Goal: Task Accomplishment & Management: Complete application form

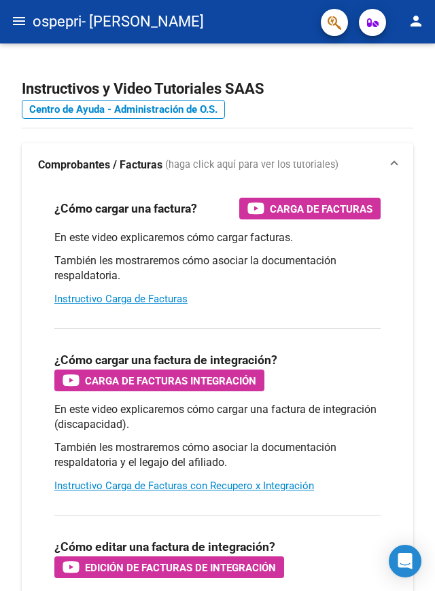
click at [35, 22] on span "ospepri" at bounding box center [57, 22] width 49 height 30
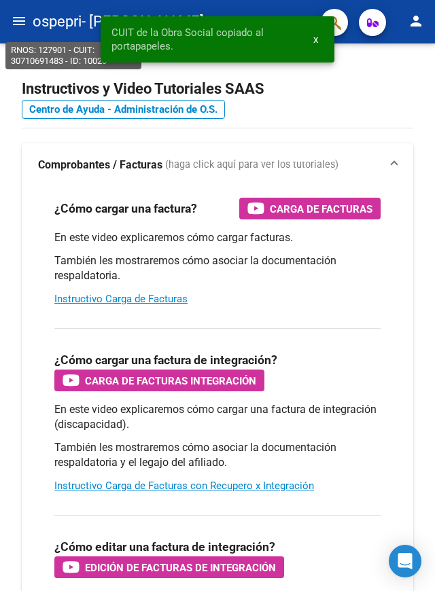
click at [23, 16] on mat-icon "menu" at bounding box center [19, 21] width 16 height 16
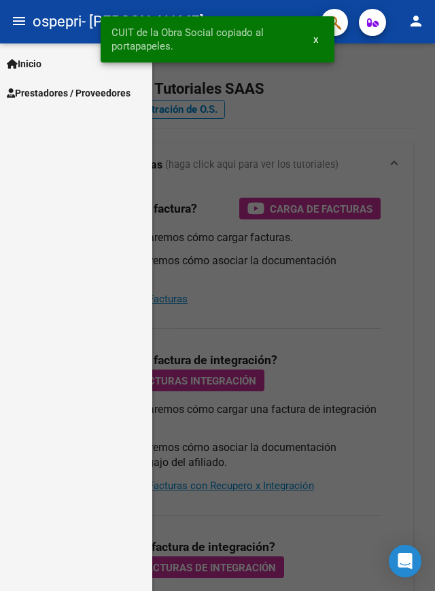
click at [67, 79] on link "Prestadores / Proveedores" at bounding box center [76, 92] width 152 height 29
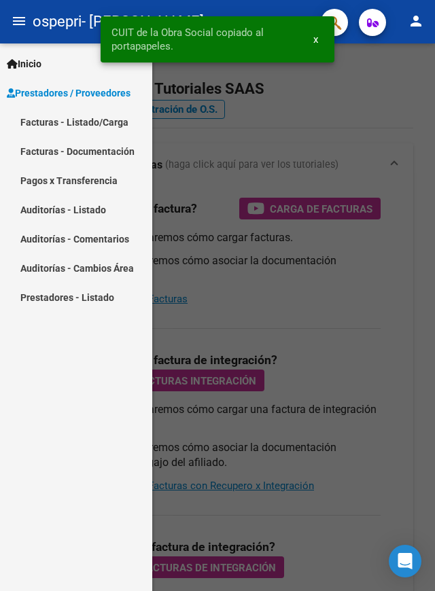
click at [93, 115] on link "Facturas - Listado/Carga" at bounding box center [76, 121] width 152 height 29
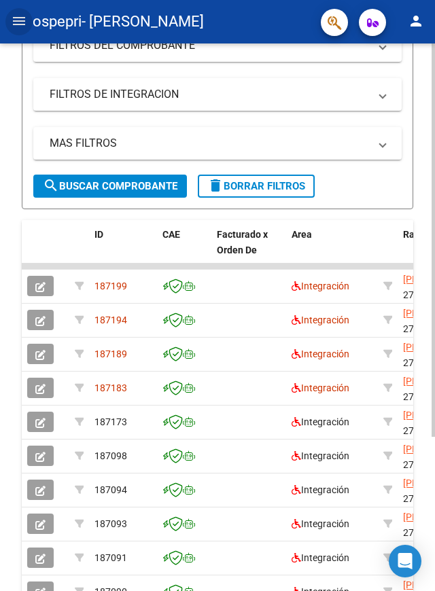
click at [44, 285] on icon "button" at bounding box center [40, 287] width 10 height 10
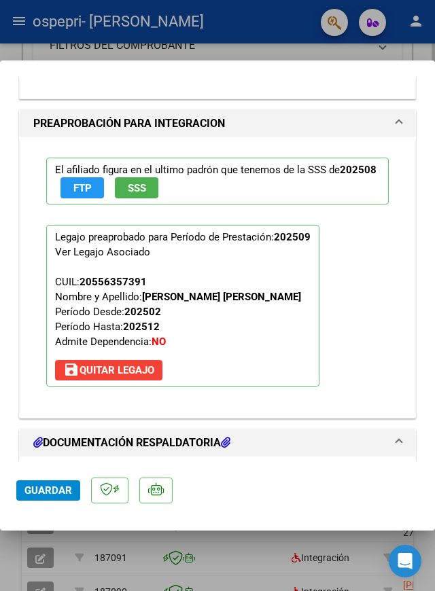
scroll to position [1731, 0]
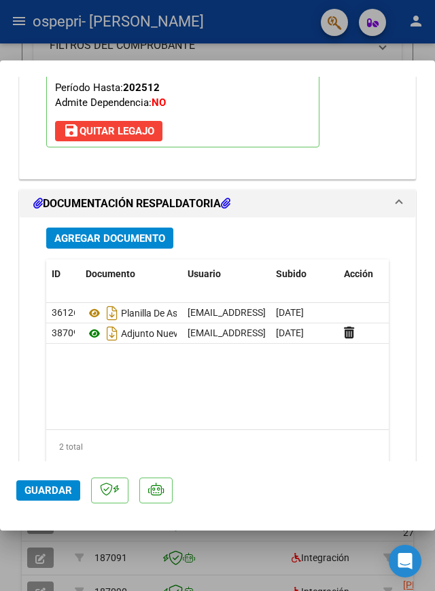
click at [92, 326] on icon at bounding box center [95, 334] width 18 height 16
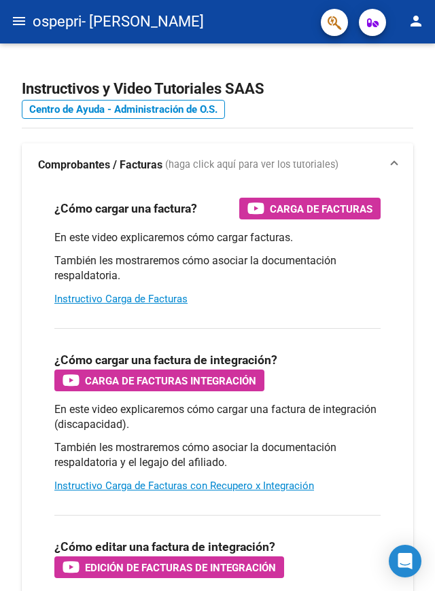
click at [24, 18] on mat-icon "menu" at bounding box center [19, 21] width 16 height 16
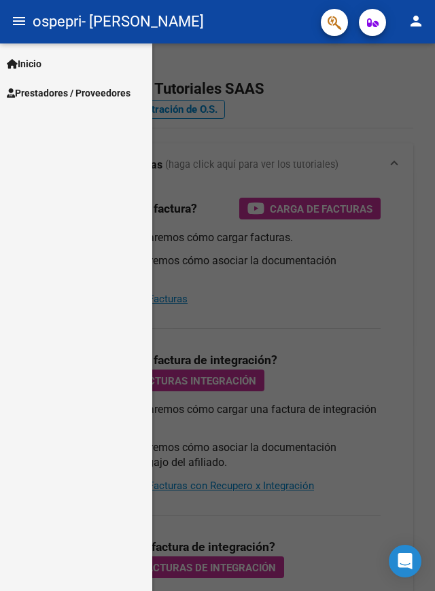
click at [103, 83] on link "Prestadores / Proveedores" at bounding box center [76, 92] width 152 height 29
click at [104, 94] on span "Prestadores / Proveedores" at bounding box center [69, 93] width 124 height 15
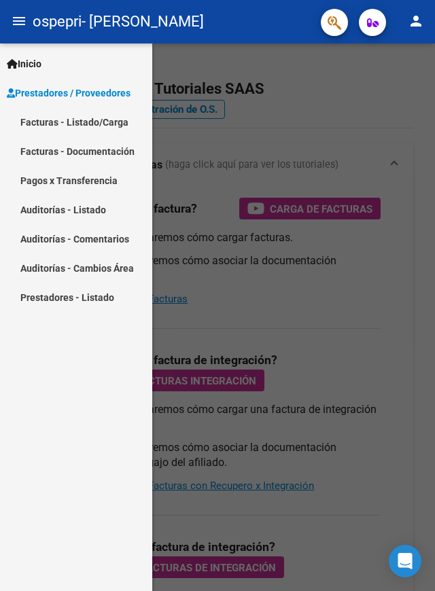
click at [101, 122] on link "Facturas - Listado/Carga" at bounding box center [76, 121] width 152 height 29
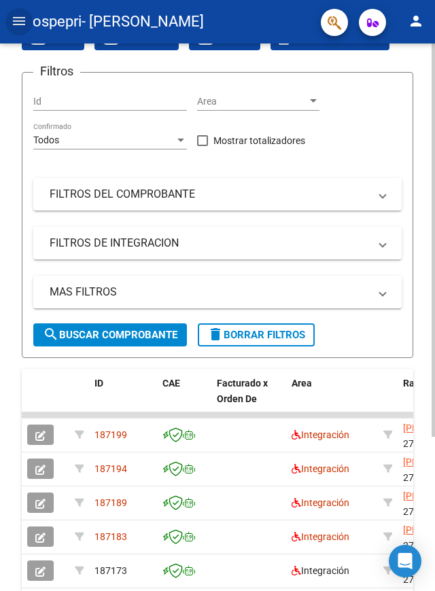
click at [43, 469] on icon "button" at bounding box center [40, 470] width 10 height 10
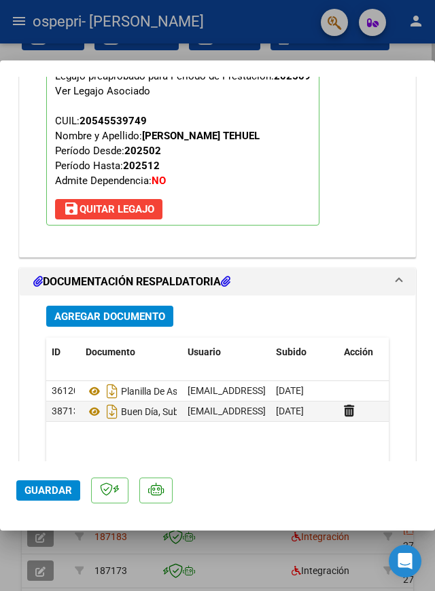
scroll to position [1715, 0]
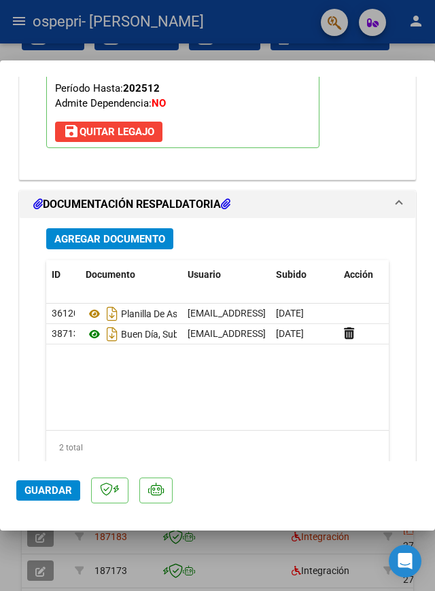
click at [95, 326] on icon at bounding box center [95, 334] width 18 height 16
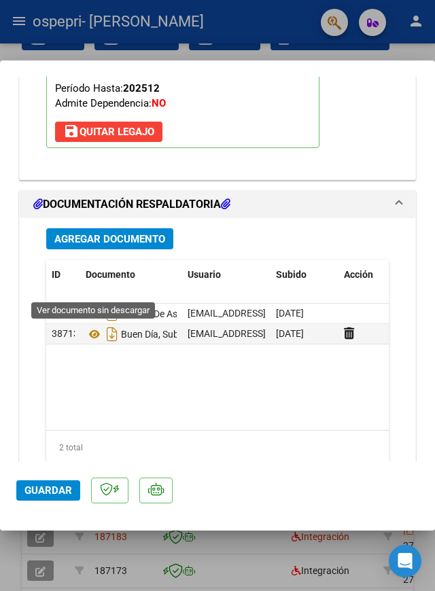
click at [270, 582] on div at bounding box center [217, 295] width 435 height 591
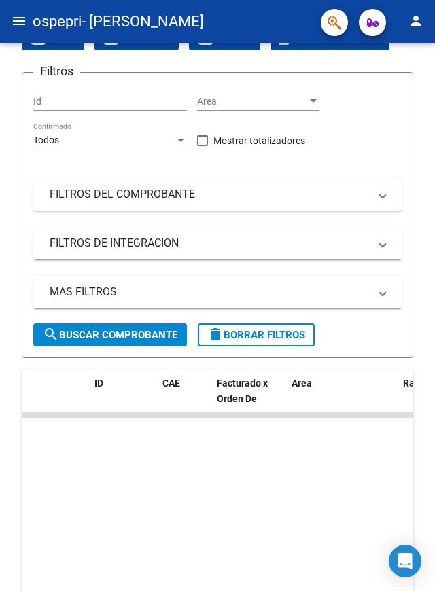
scroll to position [0, 0]
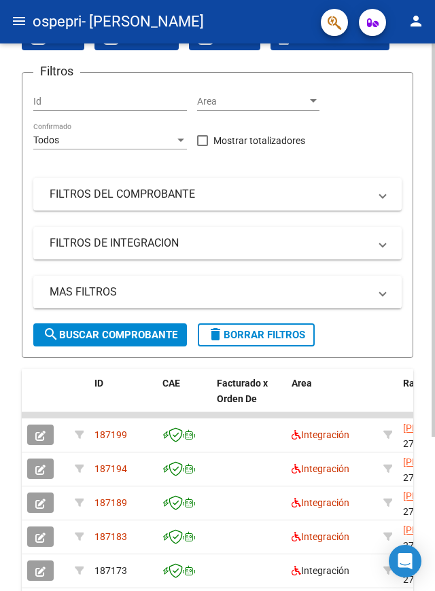
click at [45, 503] on icon "button" at bounding box center [40, 504] width 10 height 10
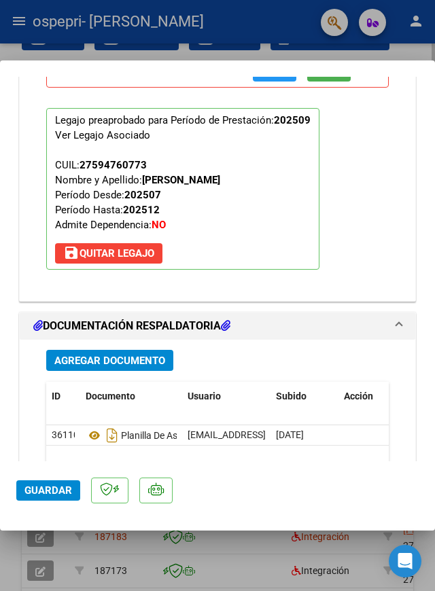
scroll to position [1701, 0]
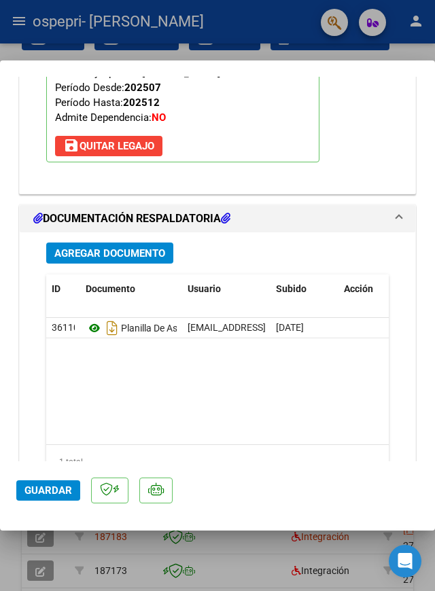
click at [90, 320] on icon at bounding box center [95, 328] width 18 height 16
click at [5, 579] on div at bounding box center [217, 295] width 435 height 591
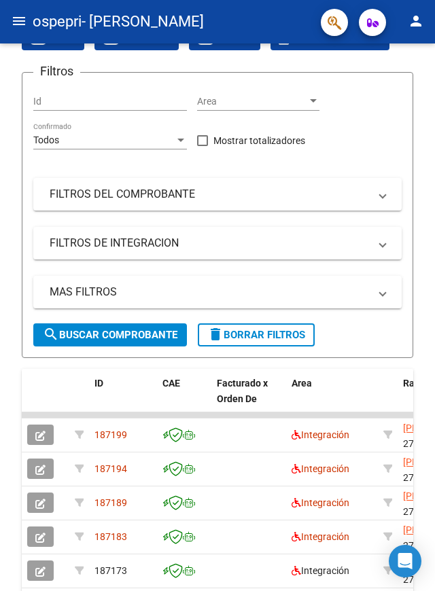
scroll to position [137, 0]
click at [44, 501] on icon "button" at bounding box center [40, 504] width 10 height 10
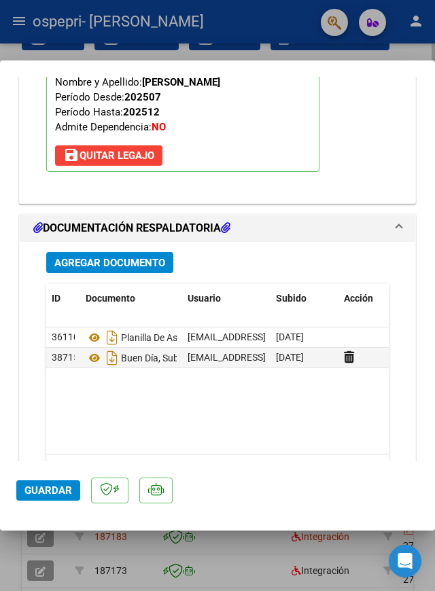
scroll to position [1702, 0]
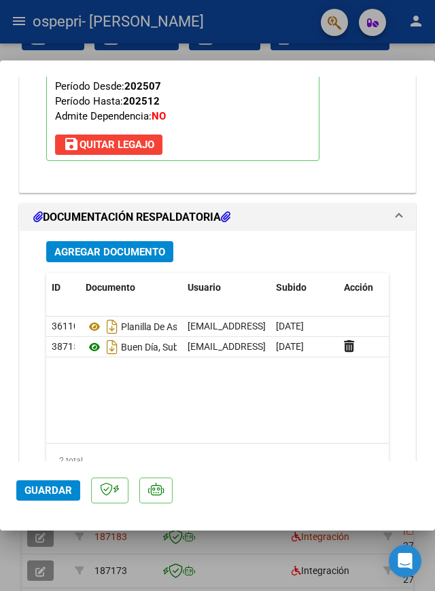
click at [94, 339] on icon at bounding box center [95, 347] width 18 height 16
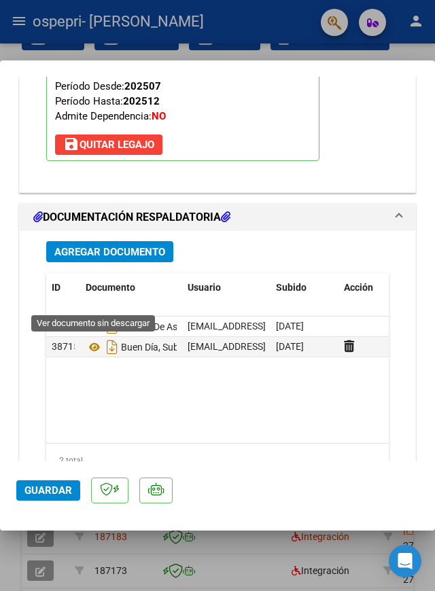
click at [268, 569] on div at bounding box center [217, 295] width 435 height 591
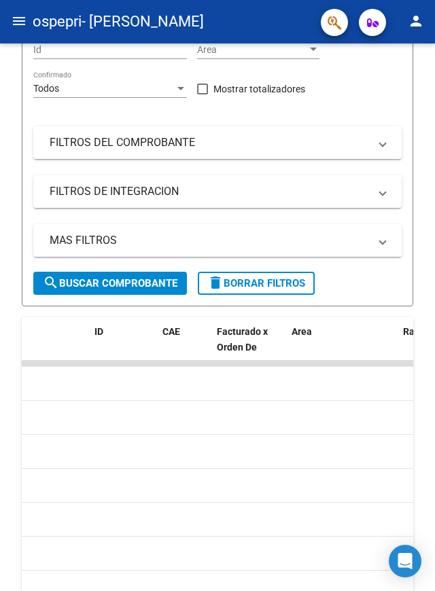
scroll to position [0, 0]
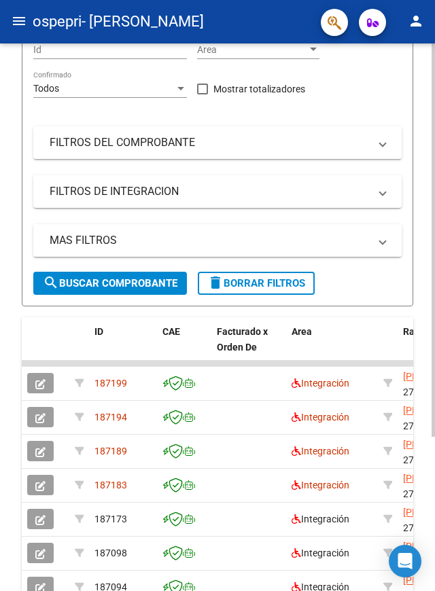
click at [44, 487] on icon "button" at bounding box center [40, 486] width 10 height 10
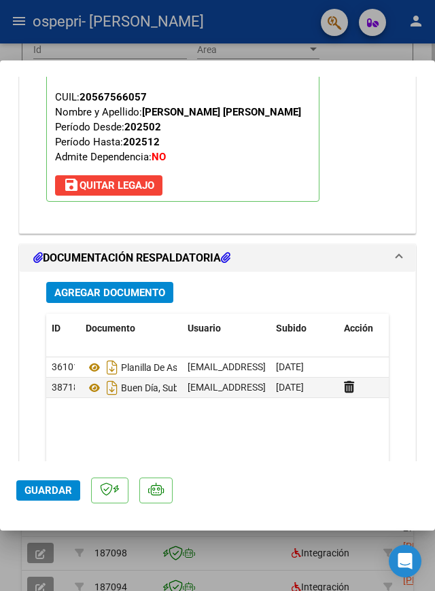
scroll to position [1715, 0]
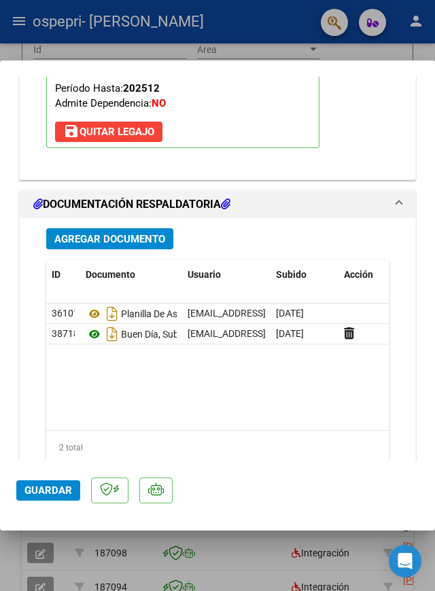
click at [94, 326] on icon at bounding box center [95, 334] width 18 height 16
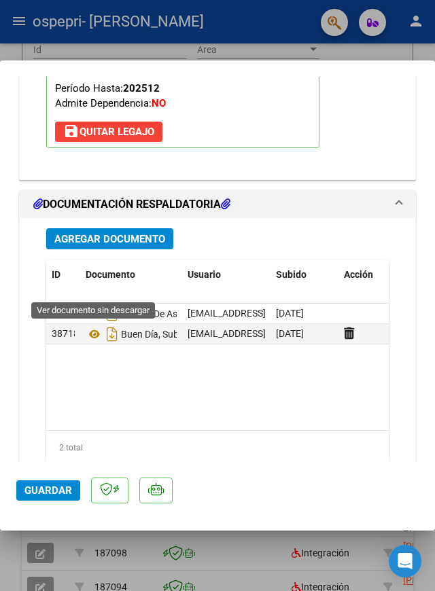
click at [7, 577] on div at bounding box center [217, 295] width 435 height 591
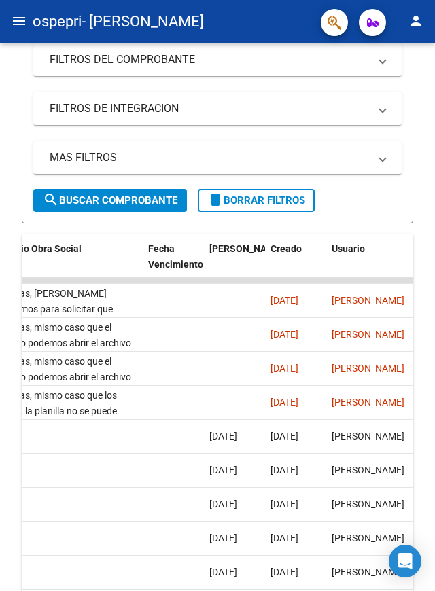
scroll to position [342, 0]
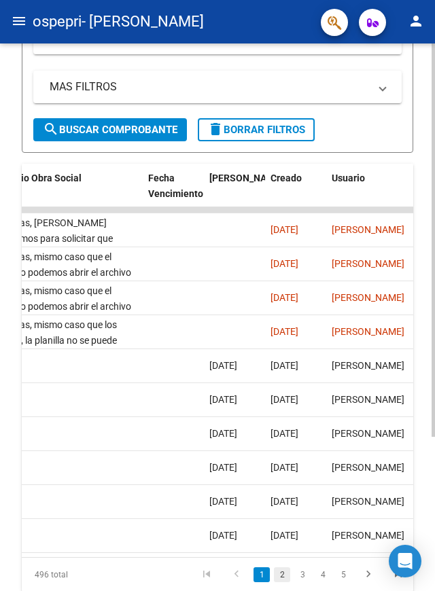
click at [281, 574] on link "2" at bounding box center [282, 574] width 16 height 15
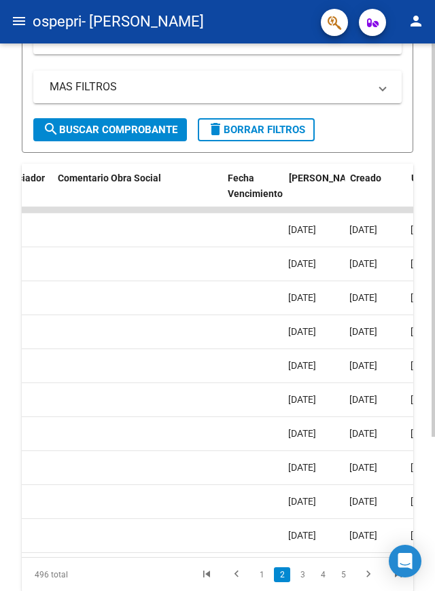
scroll to position [0, 2127]
click at [262, 574] on link "1" at bounding box center [261, 574] width 16 height 15
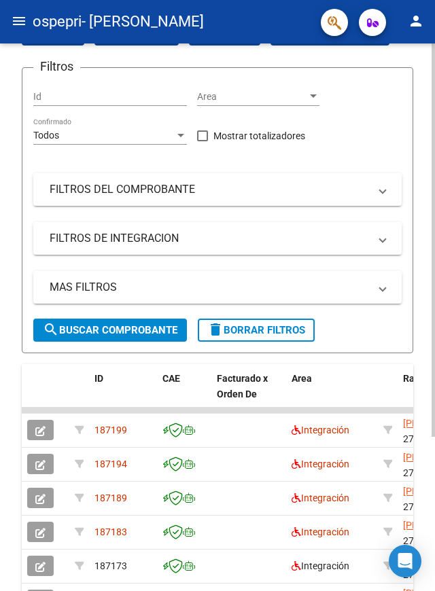
scroll to position [143, 0]
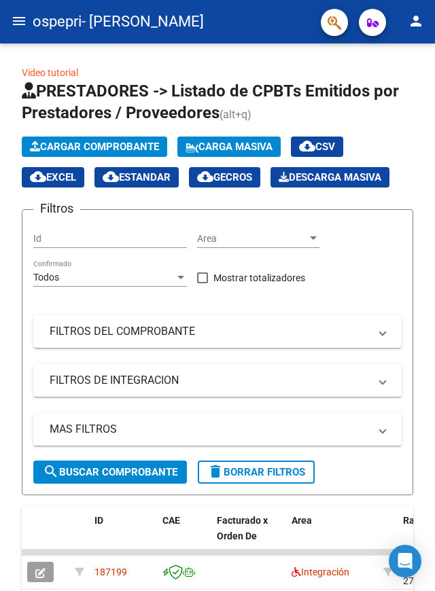
scroll to position [111, 0]
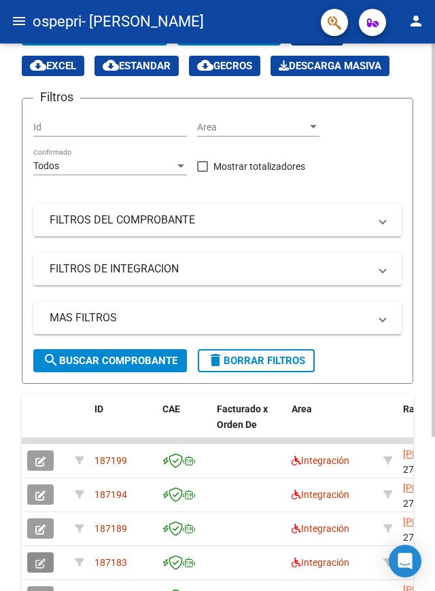
click at [39, 563] on icon "button" at bounding box center [40, 564] width 10 height 10
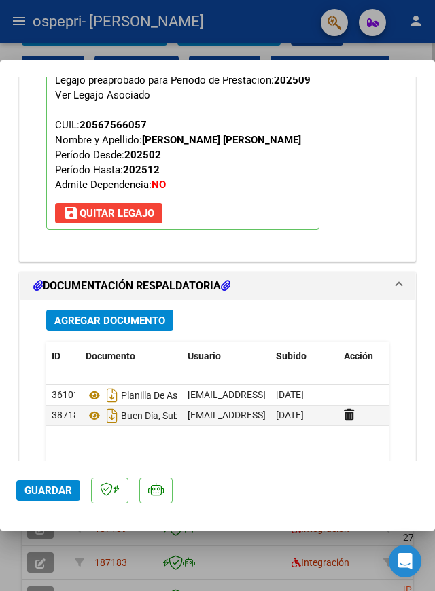
scroll to position [1636, 0]
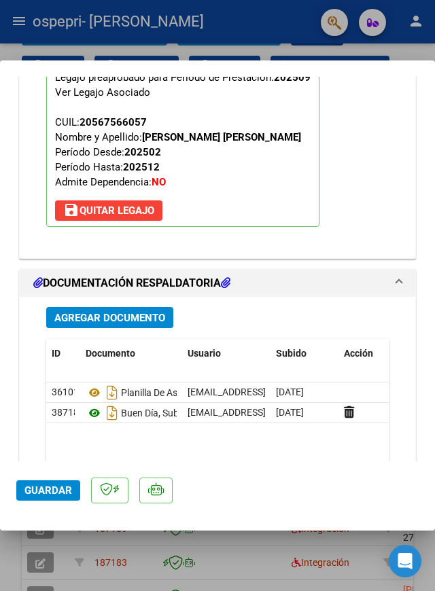
click at [99, 405] on icon at bounding box center [95, 413] width 18 height 16
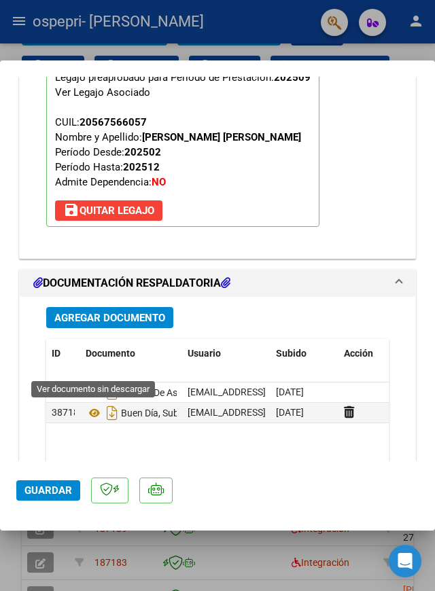
click at [268, 581] on div at bounding box center [217, 295] width 435 height 591
type input "$ 0,00"
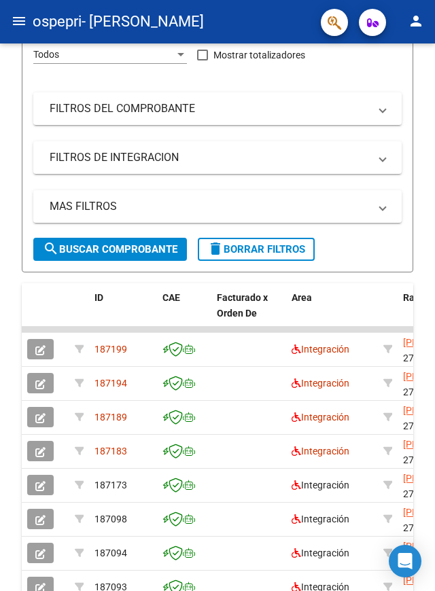
scroll to position [224, 0]
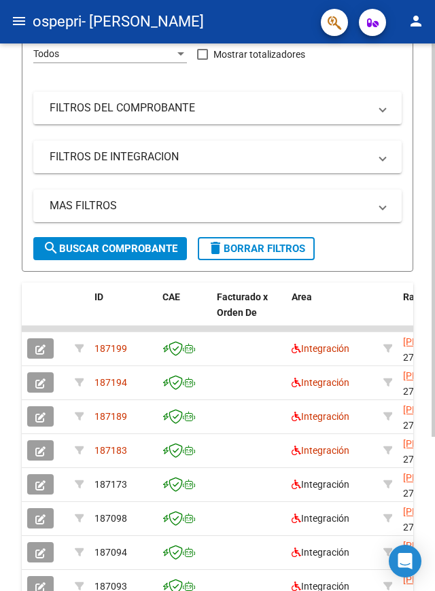
click at [39, 417] on icon "button" at bounding box center [40, 417] width 10 height 10
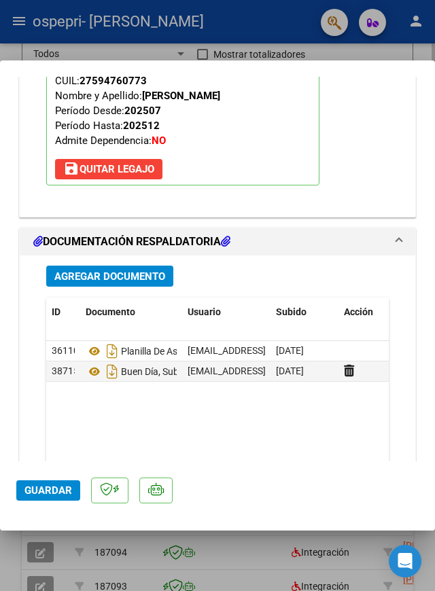
scroll to position [1678, 0]
click at [94, 364] on icon at bounding box center [95, 372] width 18 height 16
click at [287, 577] on div at bounding box center [217, 295] width 435 height 591
type input "$ 0,00"
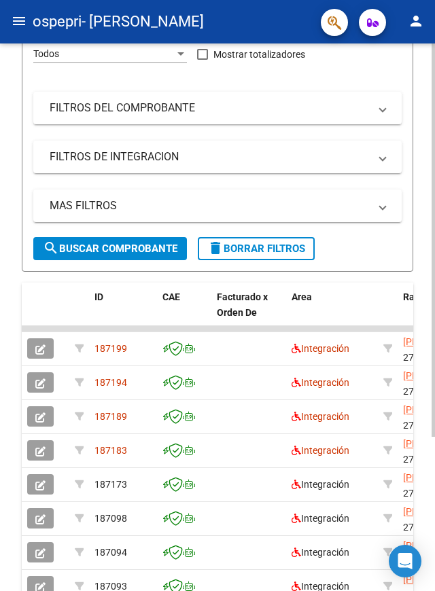
click at [46, 387] on button "button" at bounding box center [40, 382] width 27 height 20
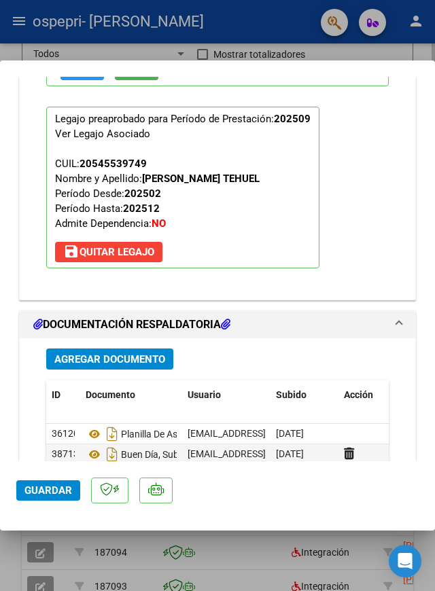
scroll to position [1596, 0]
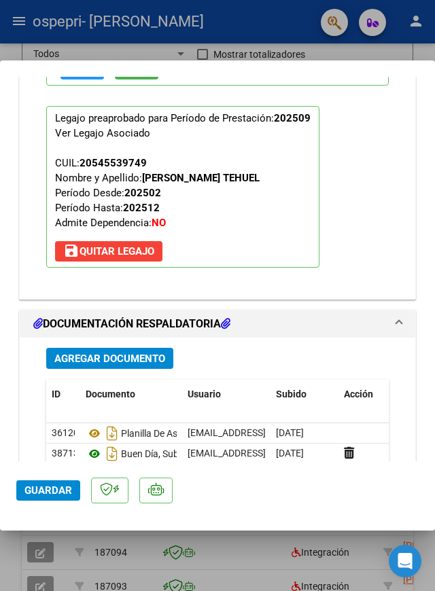
click at [97, 446] on icon at bounding box center [95, 454] width 18 height 16
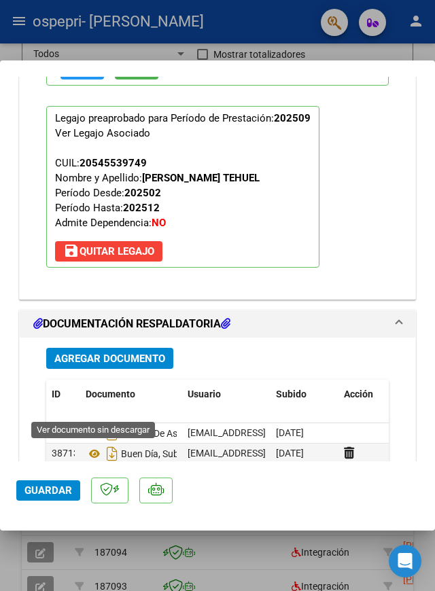
click at [277, 578] on div at bounding box center [217, 295] width 435 height 591
type input "$ 0,00"
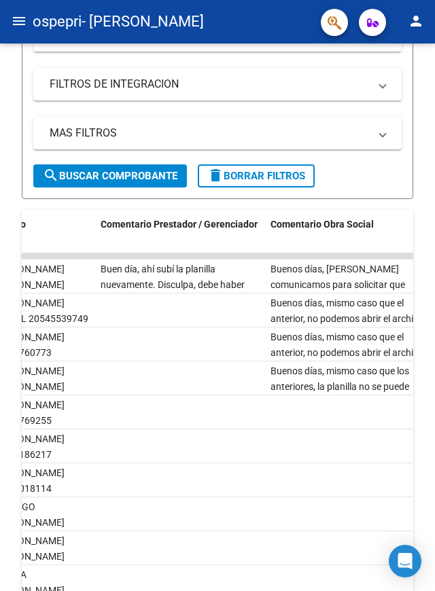
scroll to position [0, 0]
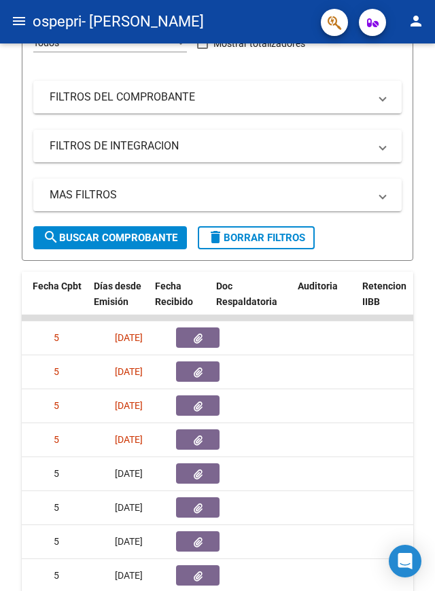
scroll to position [0, 697]
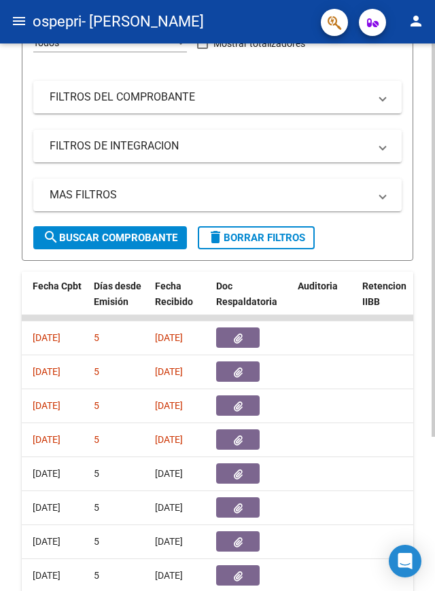
click at [239, 436] on icon "button" at bounding box center [238, 441] width 9 height 10
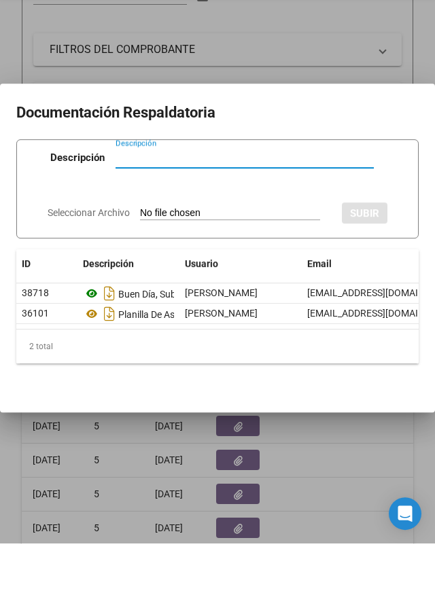
click at [91, 342] on icon at bounding box center [92, 341] width 18 height 16
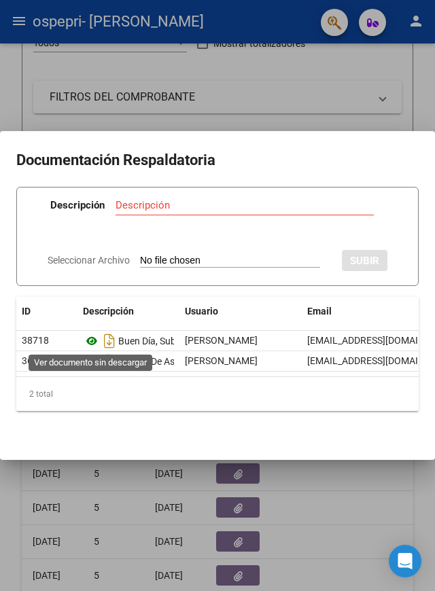
scroll to position [39, 0]
click at [73, 430] on mat-dialog-content "Documentación Respaldatoria Descripción Descripción Seleccionar Archivo SUBIR I…" at bounding box center [217, 295] width 435 height 296
click at [92, 359] on icon at bounding box center [92, 361] width 18 height 16
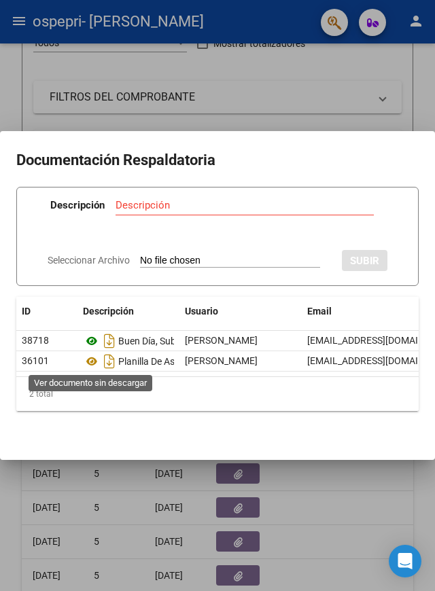
click at [90, 337] on icon at bounding box center [92, 341] width 18 height 16
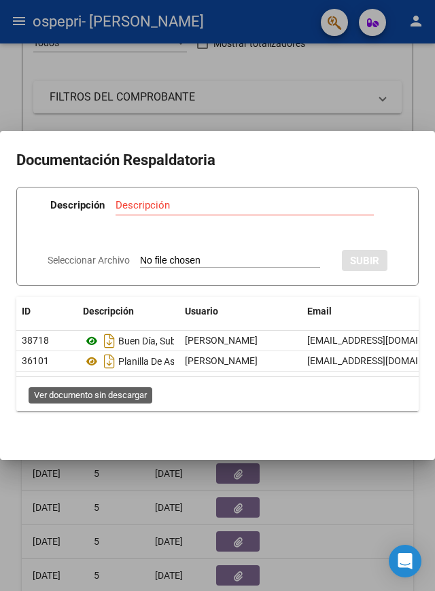
scroll to position [0, 0]
click at [385, 546] on div at bounding box center [217, 295] width 435 height 591
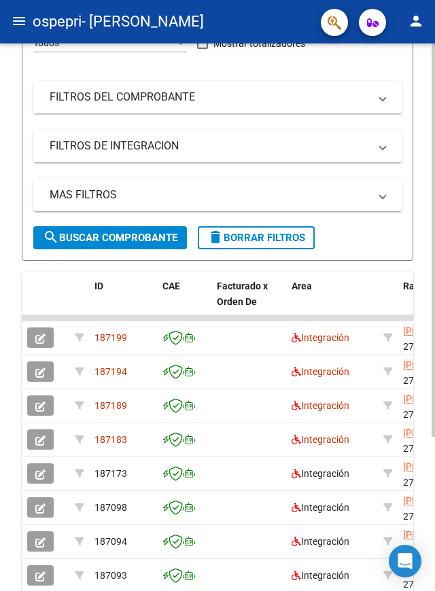
click at [42, 336] on icon "button" at bounding box center [40, 339] width 10 height 10
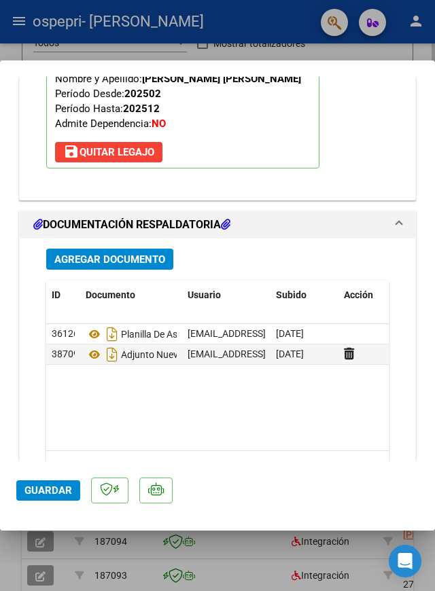
scroll to position [1731, 0]
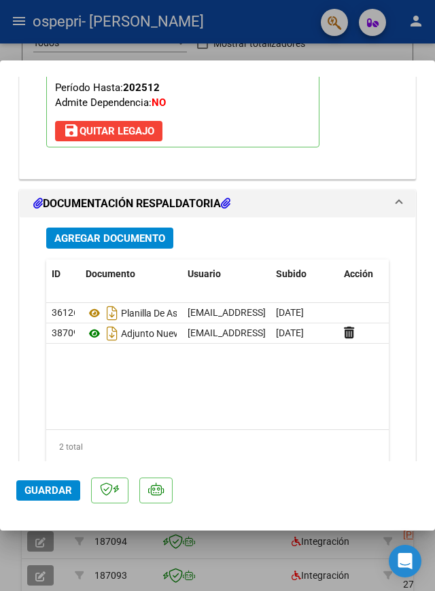
click at [94, 326] on icon at bounding box center [95, 334] width 18 height 16
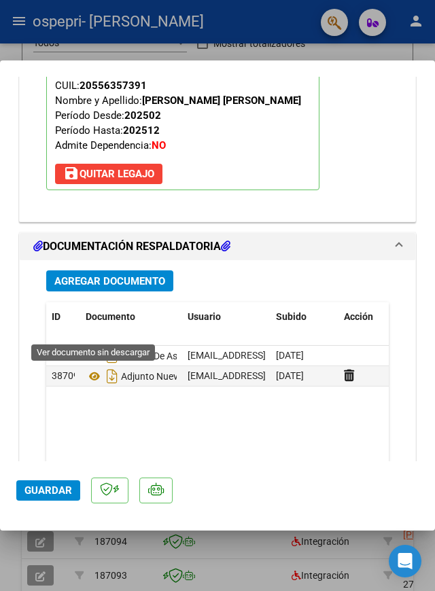
click at [12, 574] on div at bounding box center [217, 295] width 435 height 591
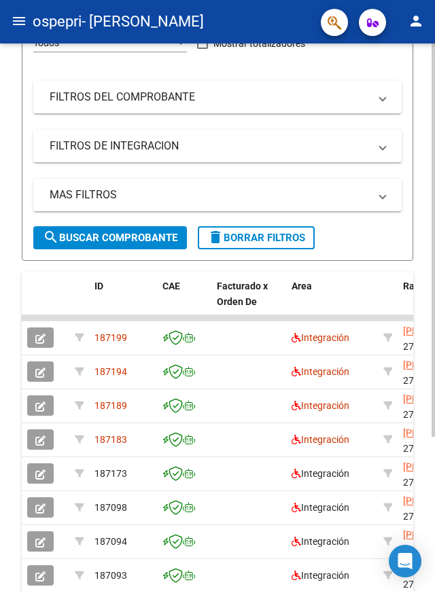
click at [39, 372] on icon "button" at bounding box center [40, 373] width 10 height 10
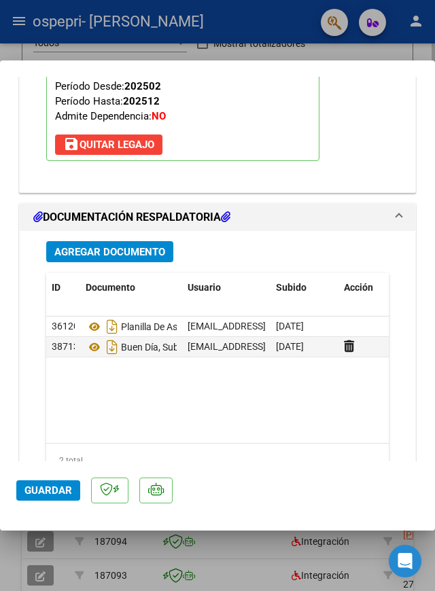
scroll to position [1715, 0]
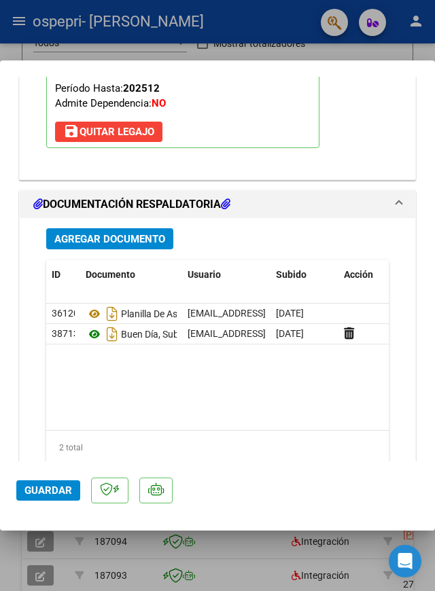
click at [93, 326] on icon at bounding box center [95, 334] width 18 height 16
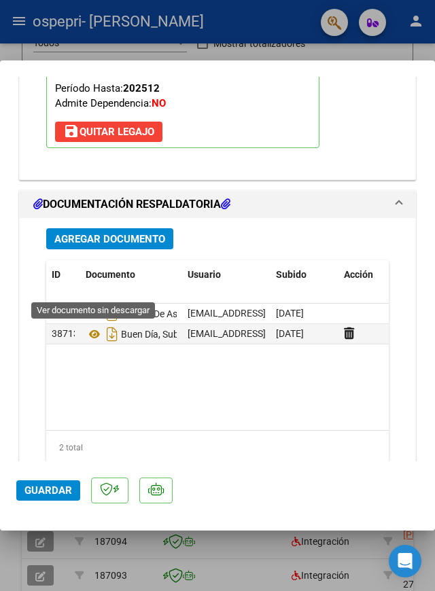
click at [12, 578] on div at bounding box center [217, 295] width 435 height 591
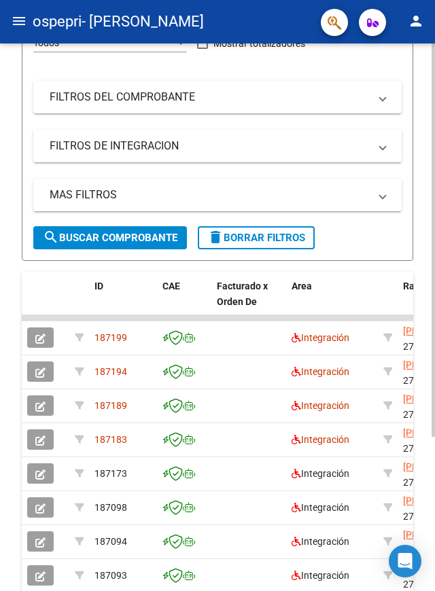
click at [39, 400] on span "button" at bounding box center [40, 406] width 10 height 12
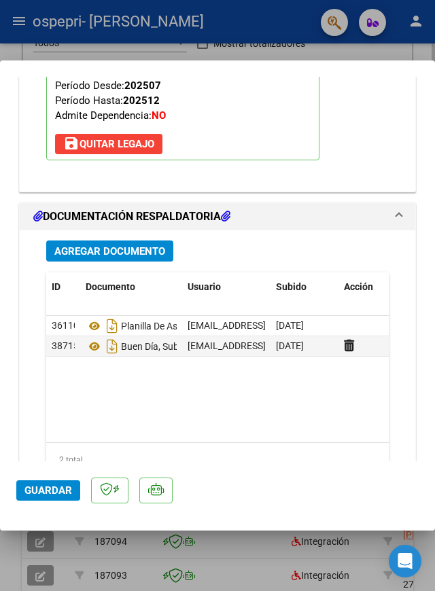
scroll to position [1707, 0]
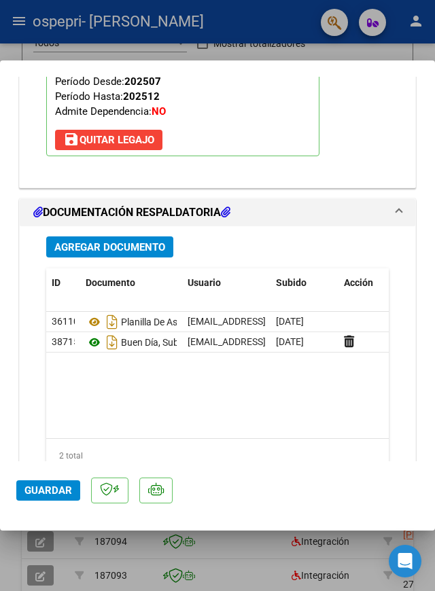
click at [93, 334] on icon at bounding box center [95, 342] width 18 height 16
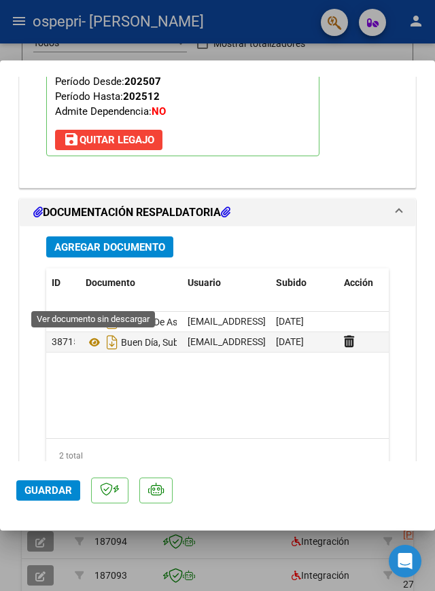
click at [12, 571] on div at bounding box center [217, 295] width 435 height 591
type input "$ 0,00"
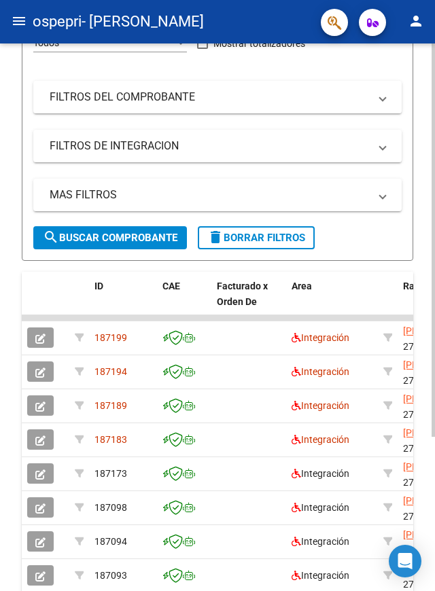
click at [41, 436] on icon "button" at bounding box center [40, 441] width 10 height 10
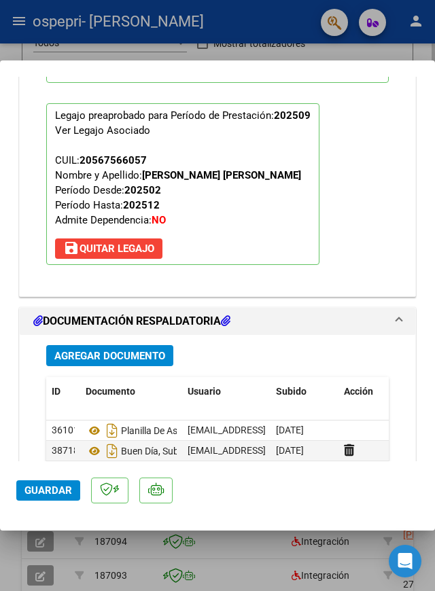
scroll to position [1606, 0]
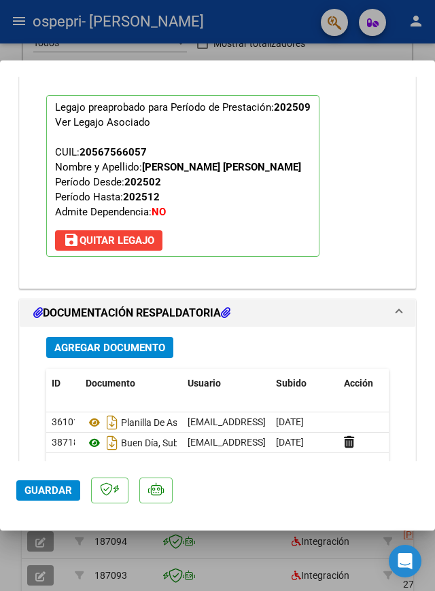
click at [95, 435] on icon at bounding box center [95, 443] width 18 height 16
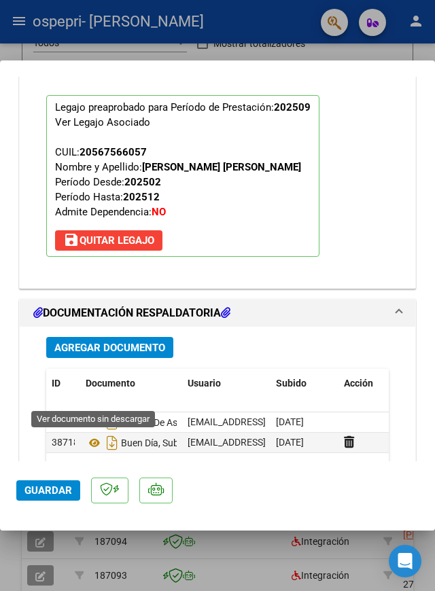
click at [11, 574] on div at bounding box center [217, 295] width 435 height 591
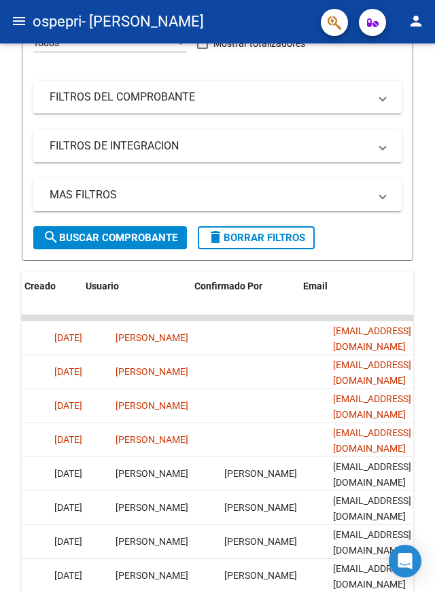
scroll to position [0, 2465]
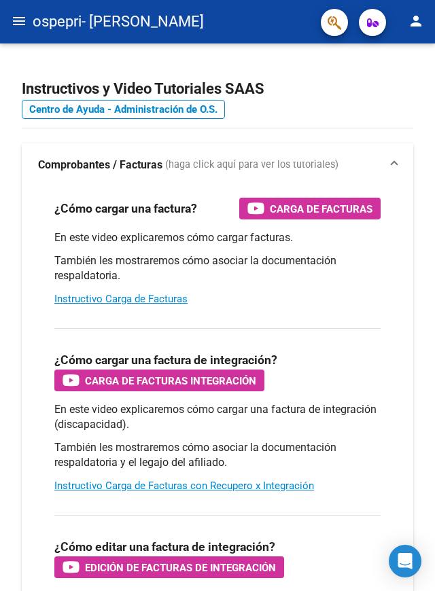
click at [32, 18] on button "menu" at bounding box center [18, 21] width 27 height 27
